Goal: Information Seeking & Learning: Learn about a topic

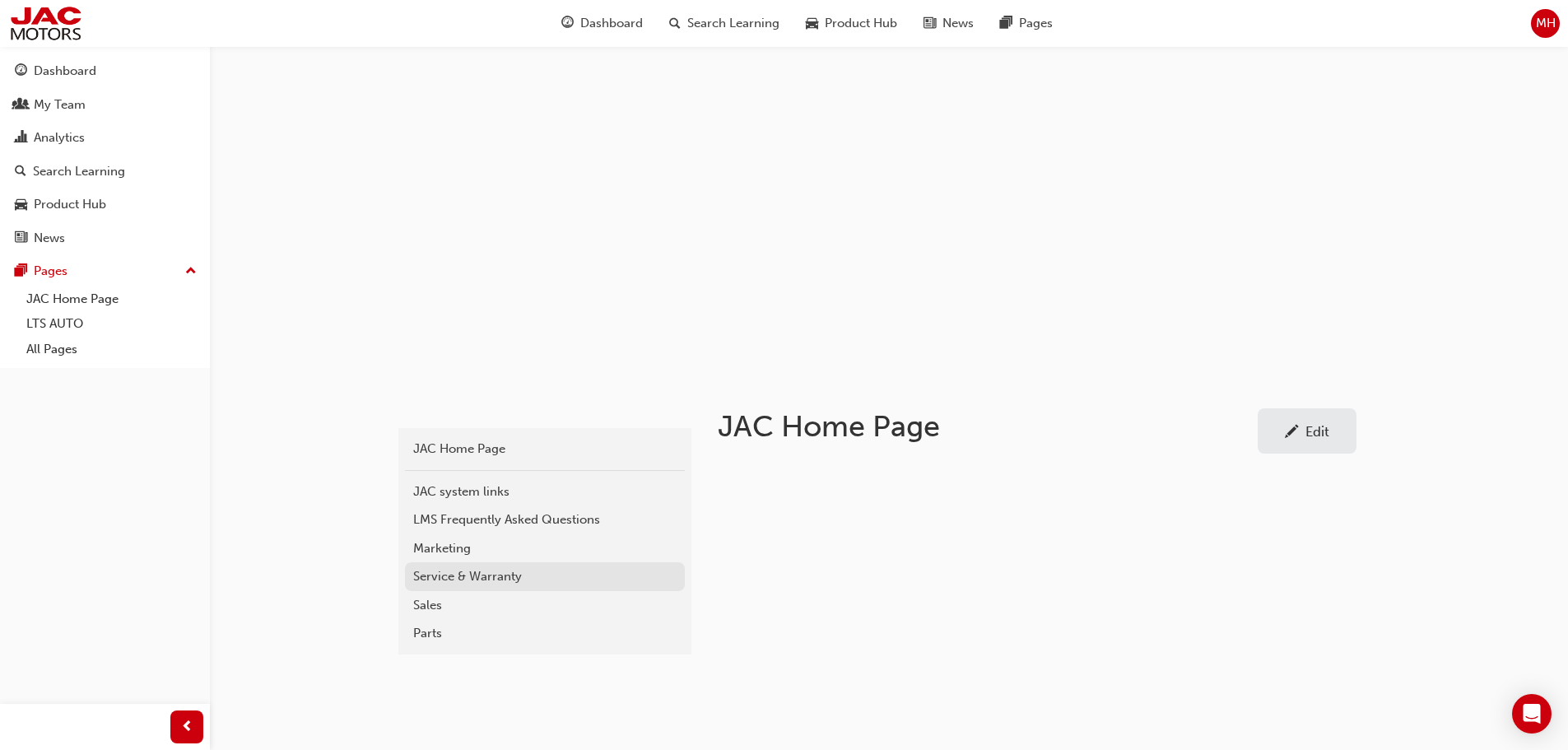
click at [462, 572] on div "Service & Warranty" at bounding box center [544, 576] width 263 height 19
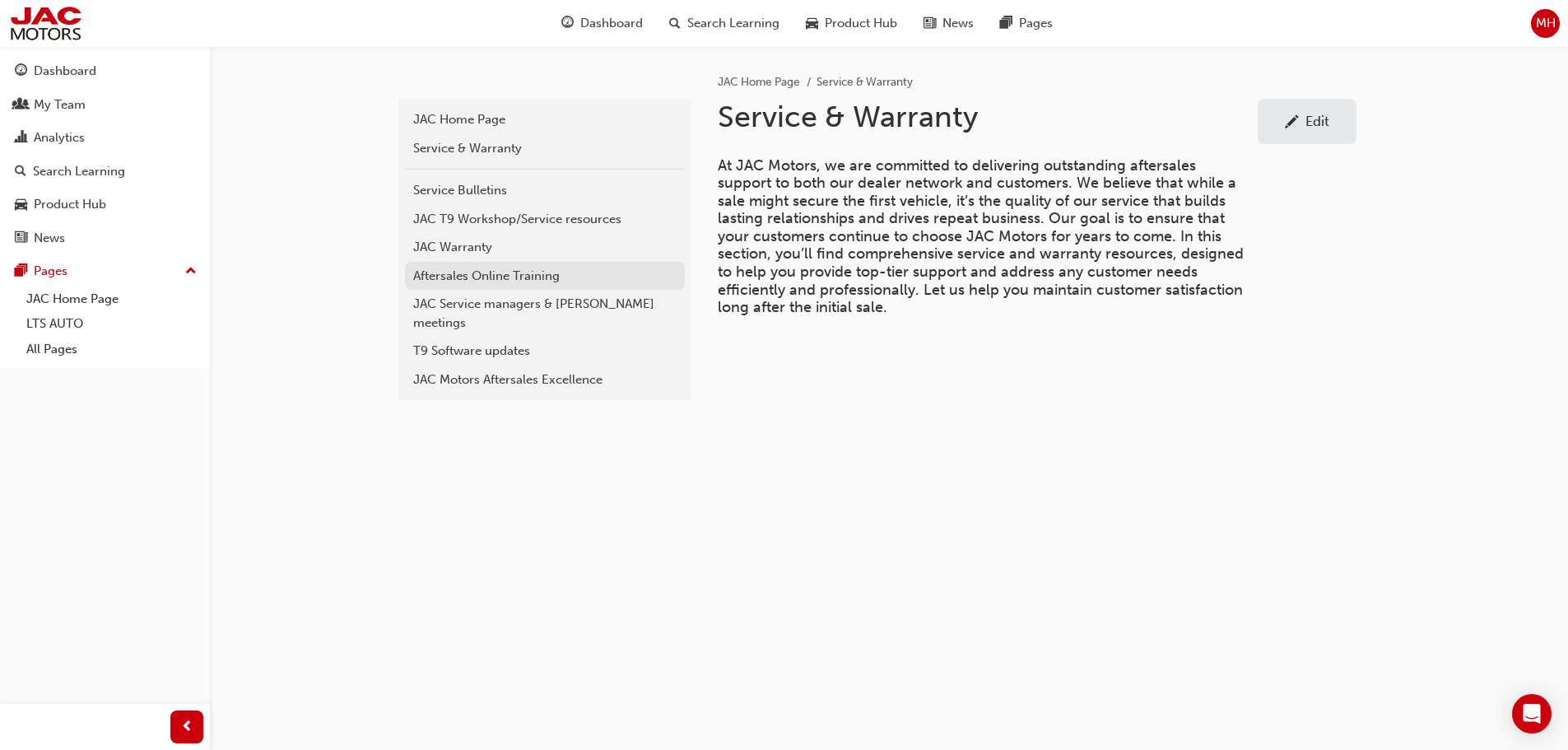
click at [482, 272] on div "Aftersales Online Training" at bounding box center [544, 276] width 263 height 19
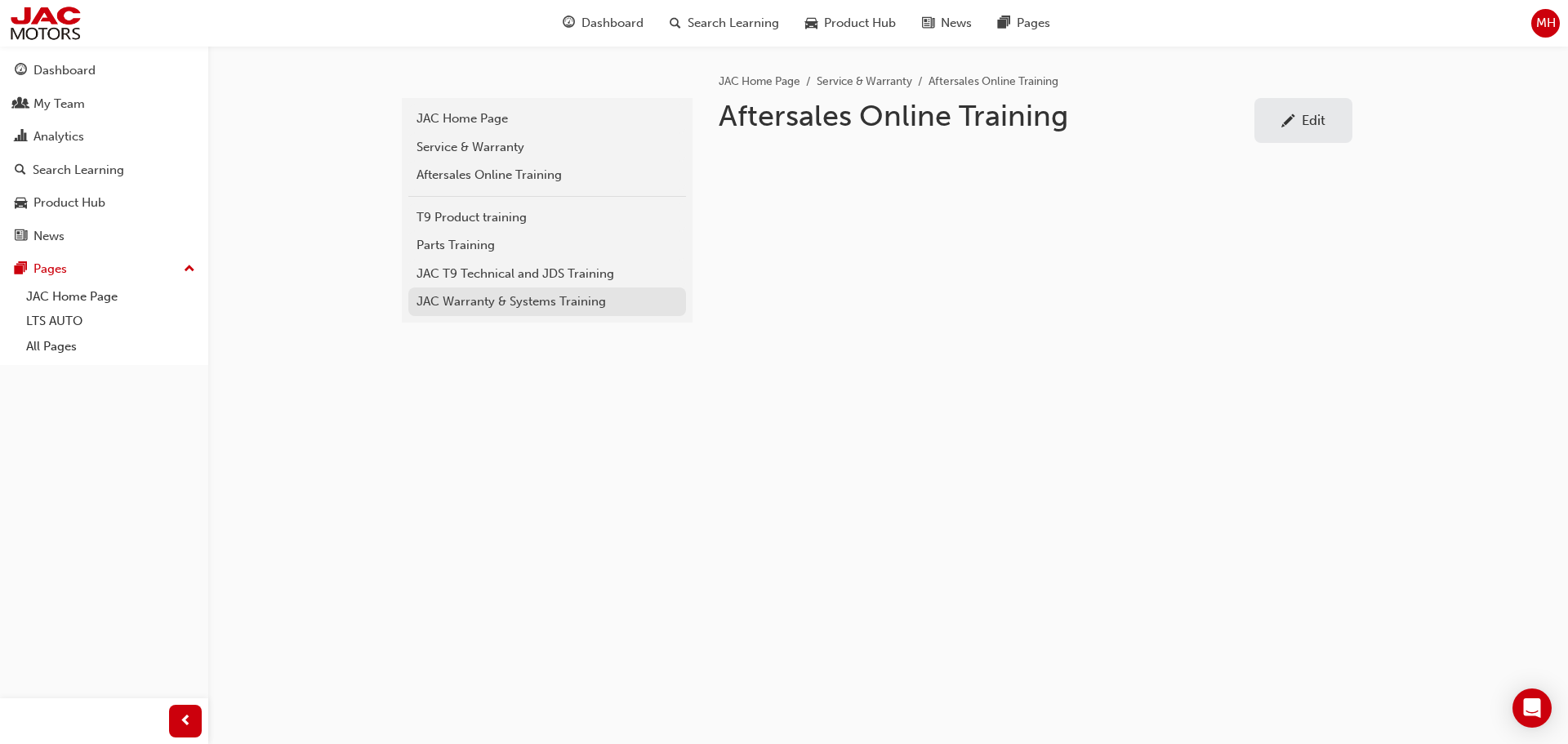
click at [518, 304] on div "JAC Warranty & Systems Training" at bounding box center [546, 301] width 261 height 19
